Goal: Find specific page/section: Find specific page/section

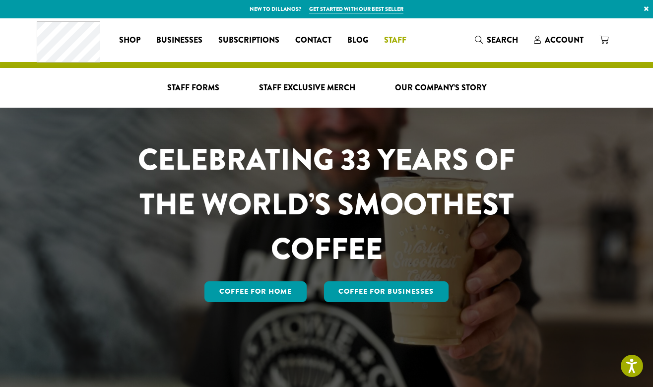
click at [389, 37] on span "Staff" at bounding box center [395, 40] width 22 height 12
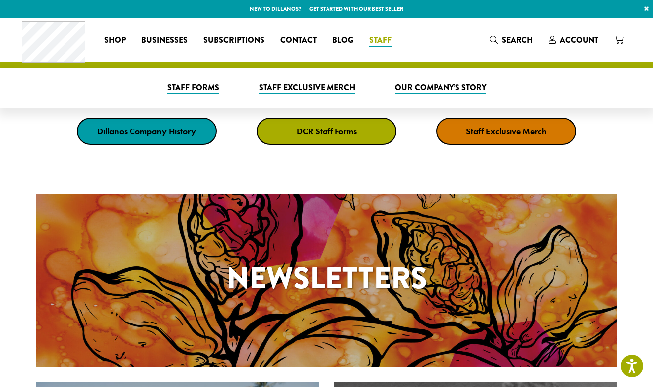
click at [321, 135] on strong "DCR Staff Forms" at bounding box center [327, 131] width 60 height 11
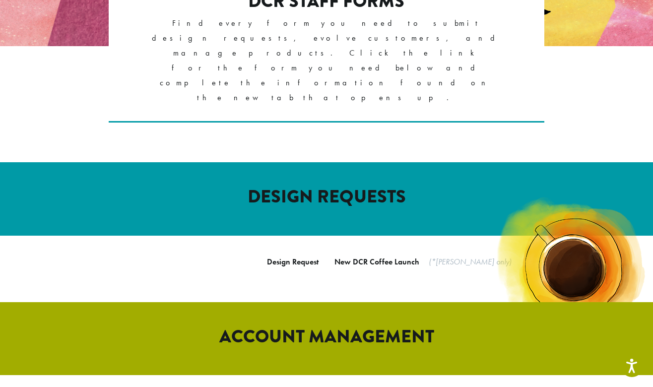
scroll to position [478, 0]
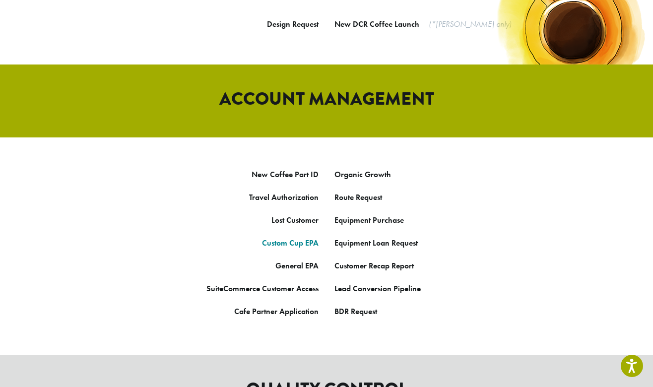
click at [304, 238] on link "Custom Cup EPA" at bounding box center [290, 243] width 57 height 10
